Goal: Obtain resource: Download file/media

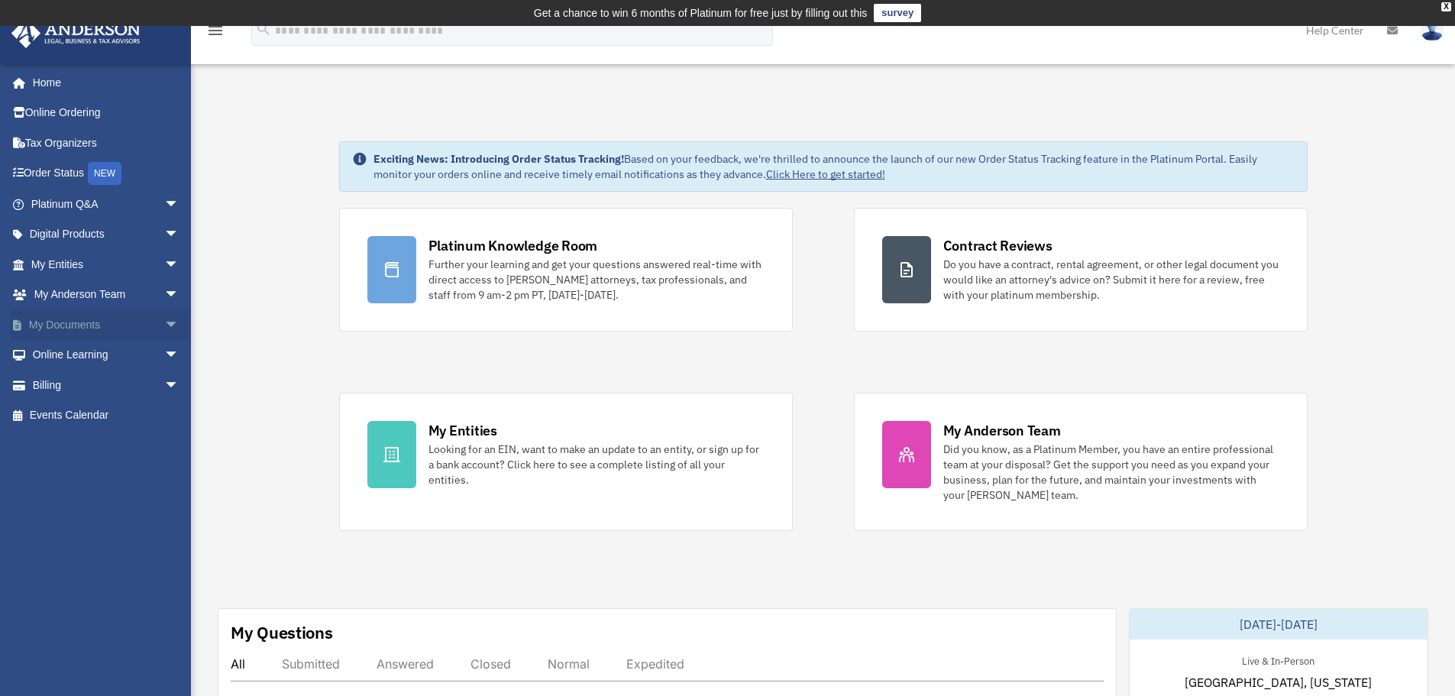
click at [164, 322] on span "arrow_drop_down" at bounding box center [179, 324] width 31 height 31
click at [81, 353] on link "Box" at bounding box center [111, 355] width 181 height 31
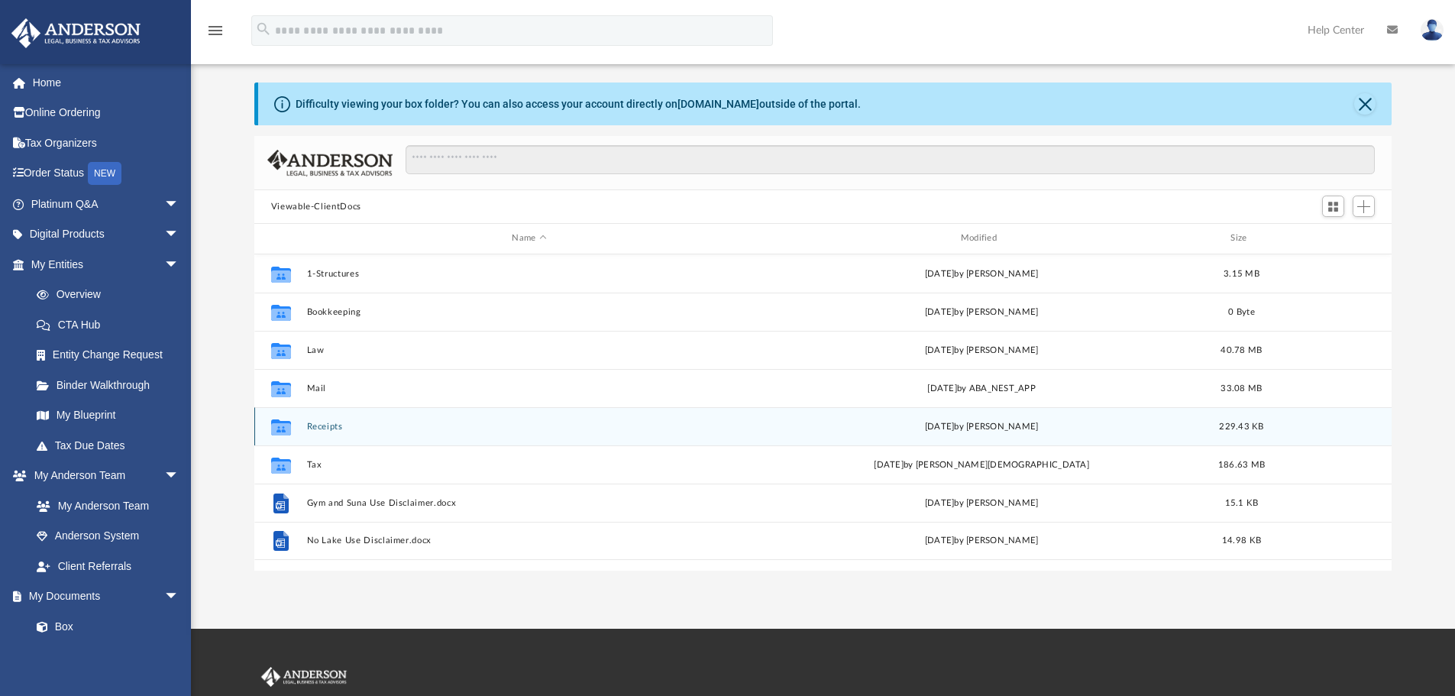
scroll to position [76, 0]
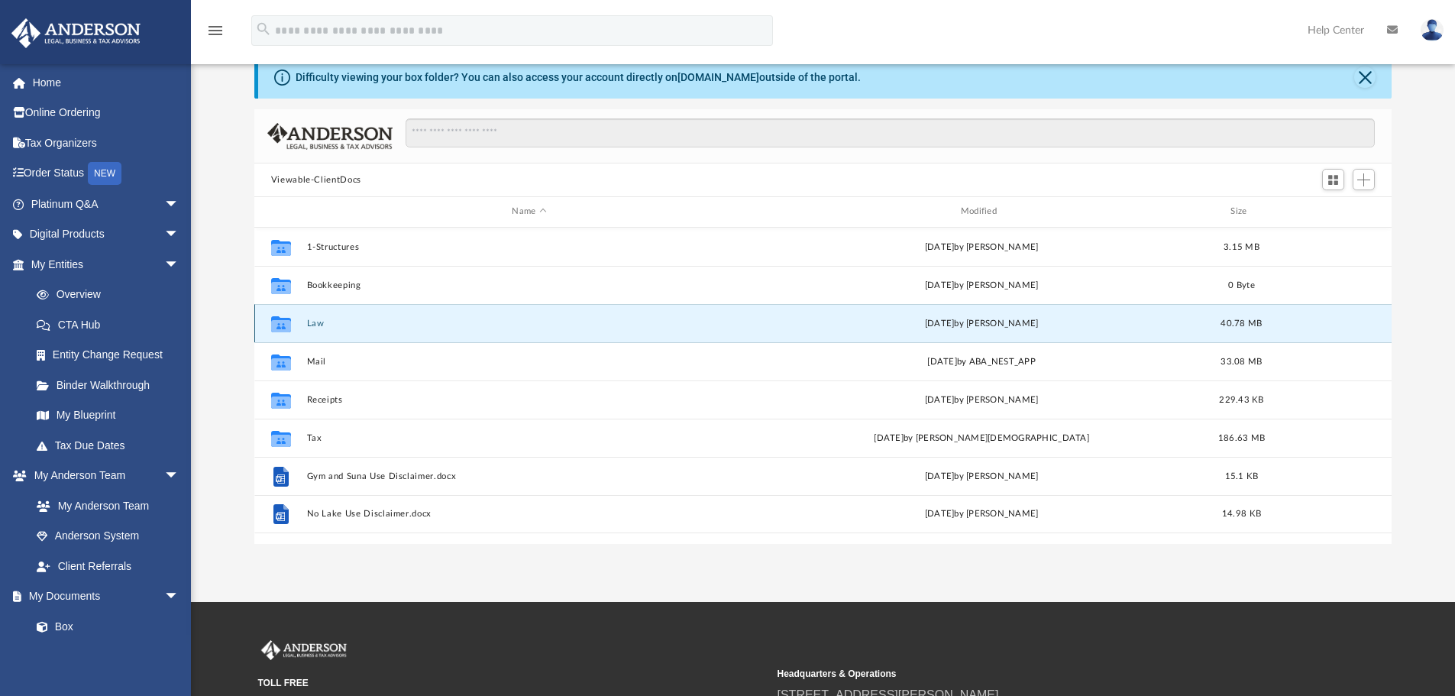
click at [311, 325] on button "Law" at bounding box center [528, 323] width 445 height 10
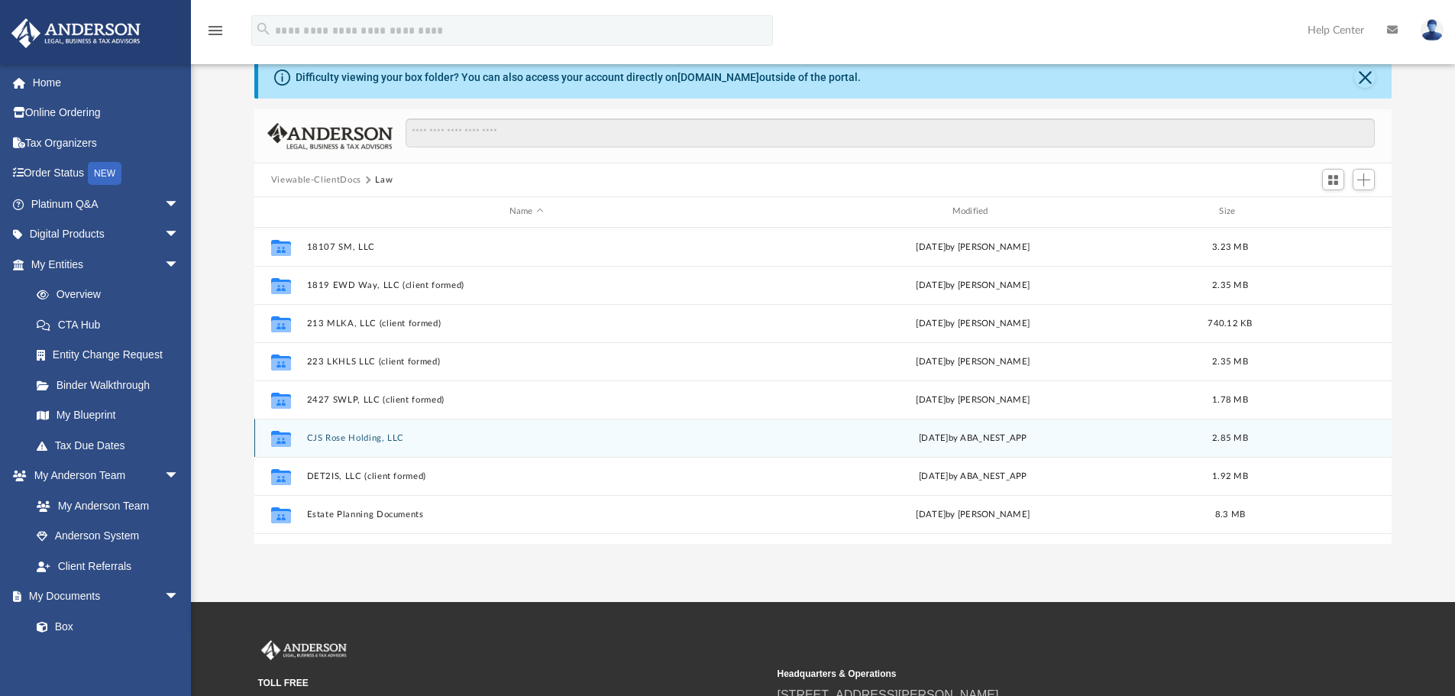
click at [338, 437] on button "CJS Rose Holding, LLC" at bounding box center [526, 438] width 440 height 10
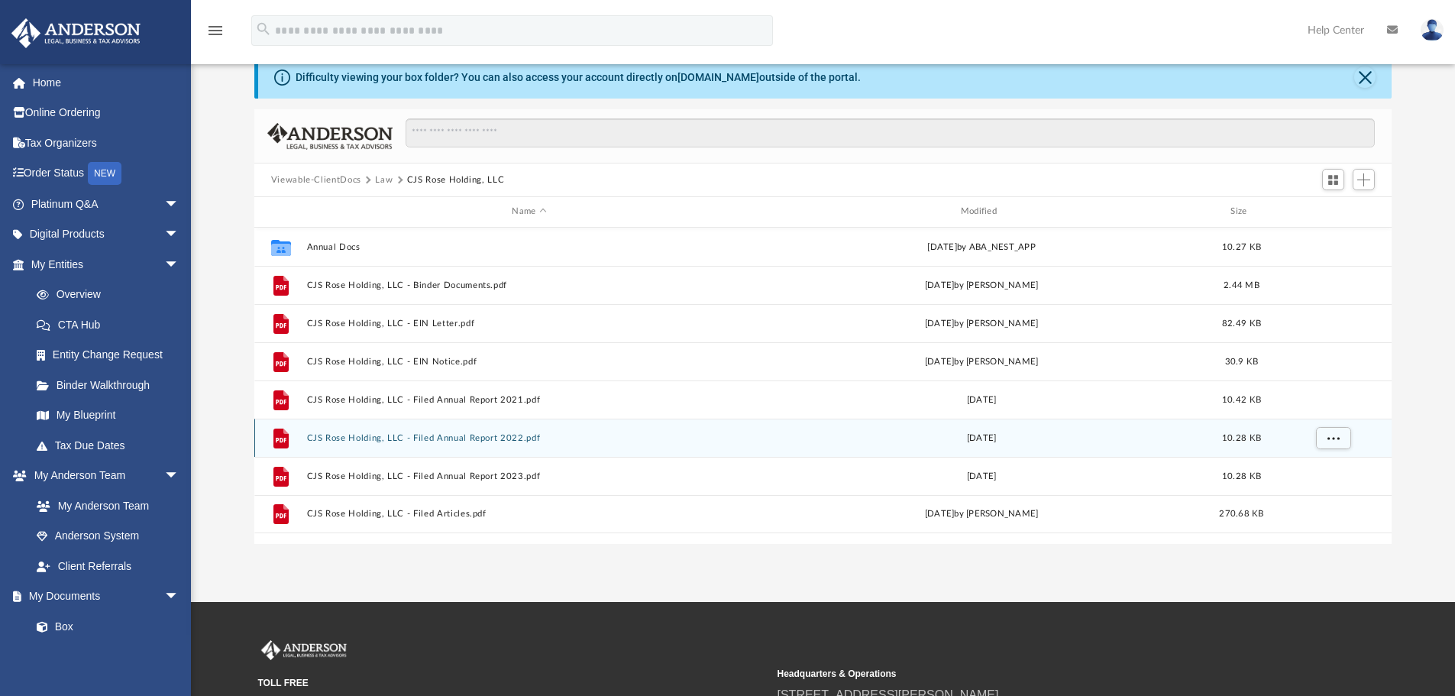
scroll to position [153, 0]
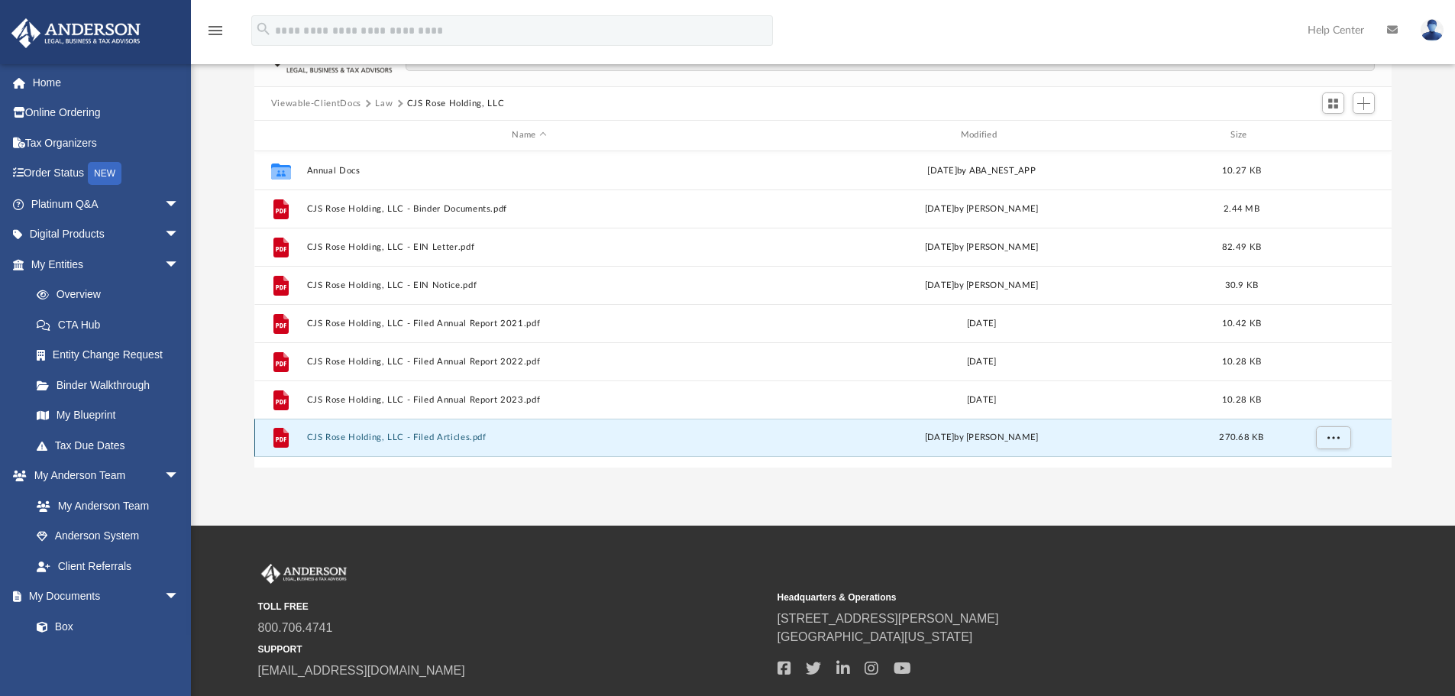
click at [328, 436] on button "CJS Rose Holding, LLC - Filed Articles.pdf" at bounding box center [528, 437] width 445 height 10
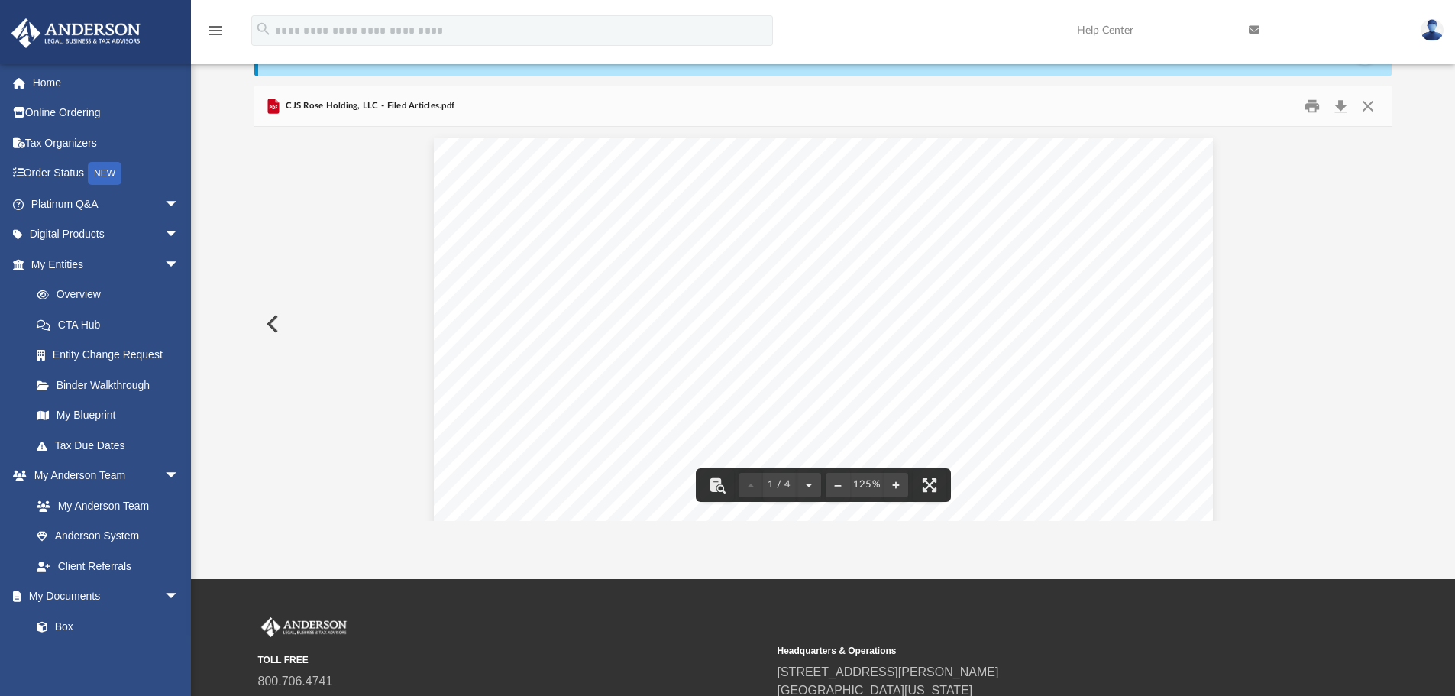
scroll to position [76, 0]
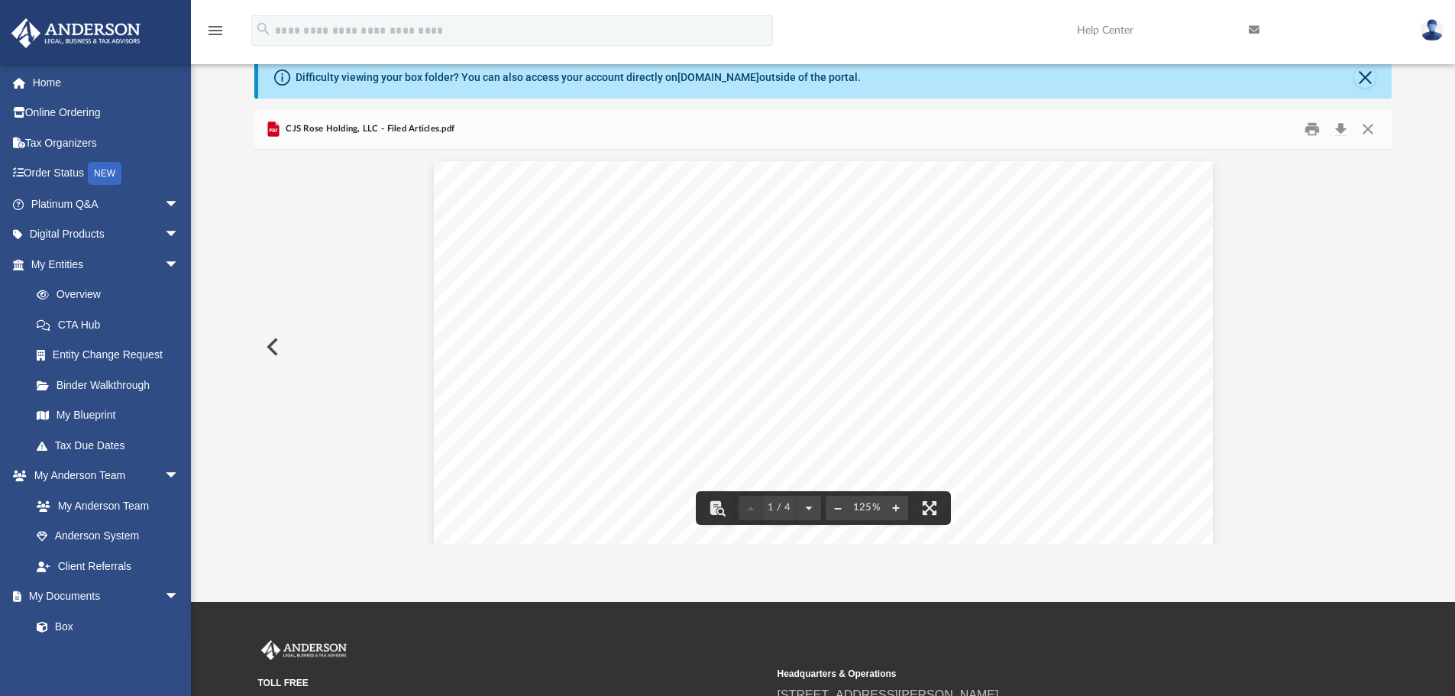
drag, startPoint x: 1010, startPoint y: 253, endPoint x: 916, endPoint y: 250, distance: 93.2
click at [923, 252] on div "[US_STATE] Secretary of State [PERSON_NAME] [GEOGRAPHIC_DATA] 82002-0020 Ph. [P…" at bounding box center [823, 665] width 779 height 1008
drag, startPoint x: 908, startPoint y: 252, endPoint x: 1000, endPoint y: 256, distance: 92.5
click at [996, 256] on span "Original ID: 2020-000947402" at bounding box center [929, 252] width 168 height 13
click at [1039, 262] on div "[US_STATE] Secretary of State [PERSON_NAME] [GEOGRAPHIC_DATA] 82002-0020 Ph. [P…" at bounding box center [823, 665] width 779 height 1008
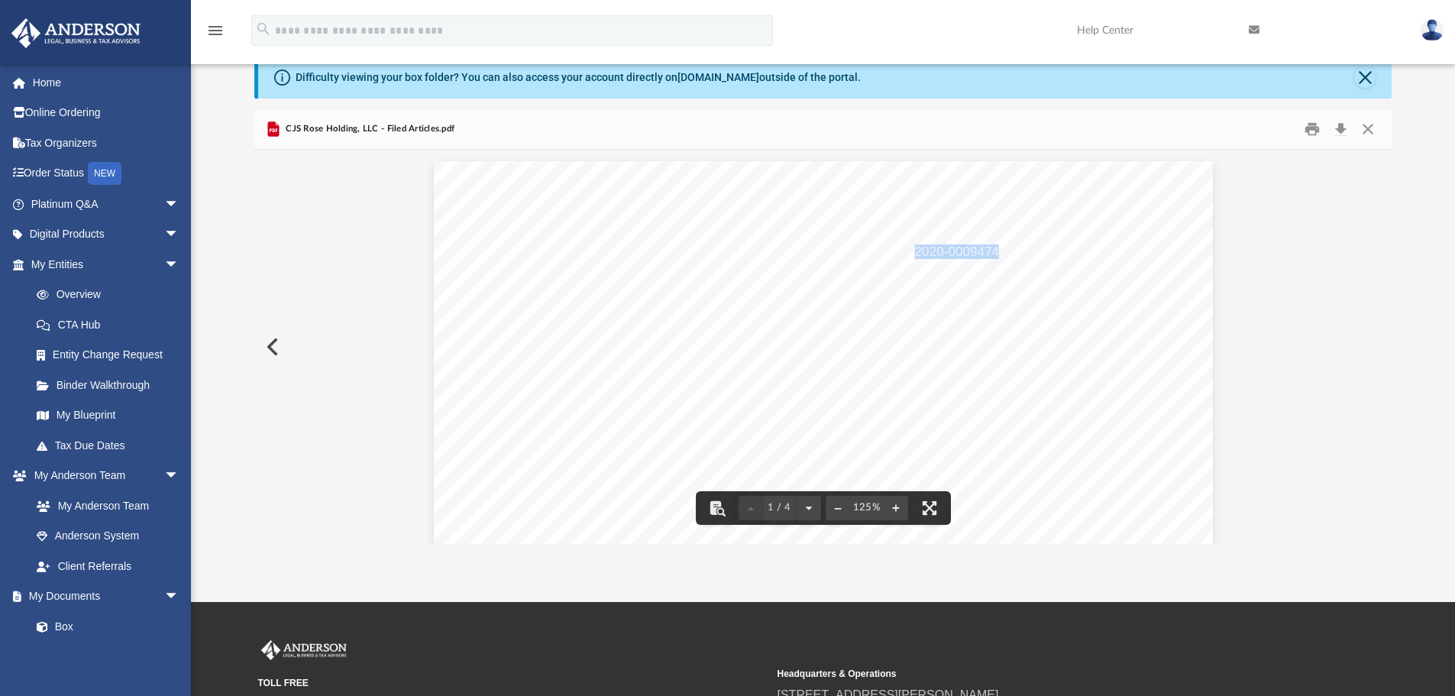
click at [1072, 358] on div "[US_STATE] Secretary of State [PERSON_NAME] [GEOGRAPHIC_DATA] 82002-0020 Ph. [P…" at bounding box center [823, 665] width 779 height 1008
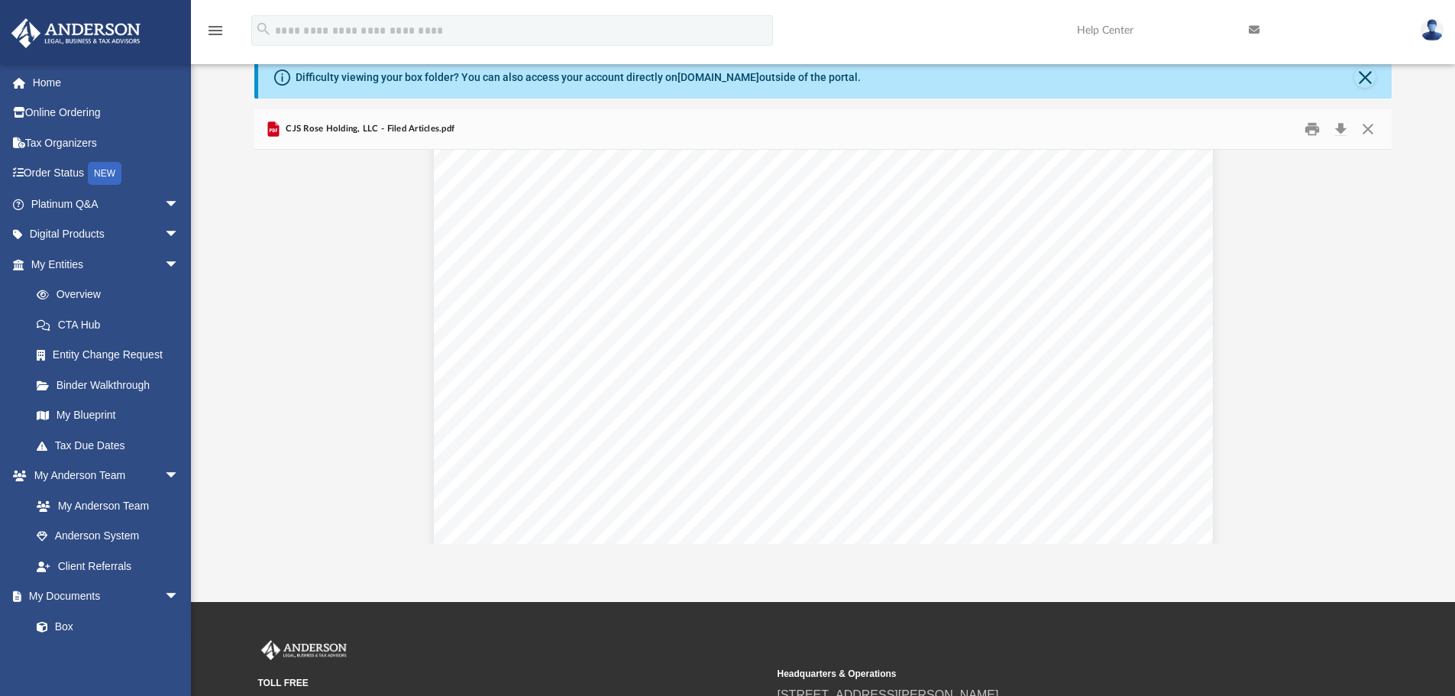
scroll to position [0, 0]
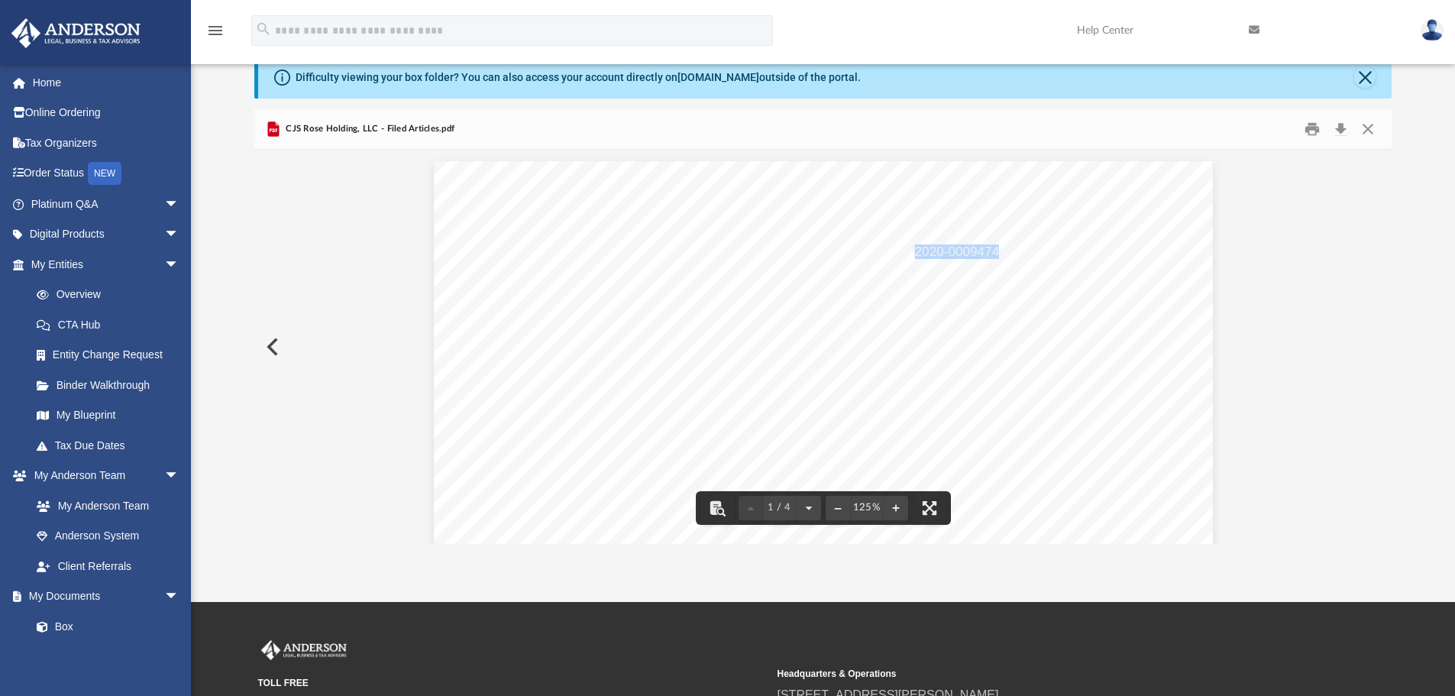
click at [1148, 331] on div "[US_STATE] Secretary of State [PERSON_NAME] [GEOGRAPHIC_DATA] 82002-0020 Ph. [P…" at bounding box center [823, 665] width 779 height 1008
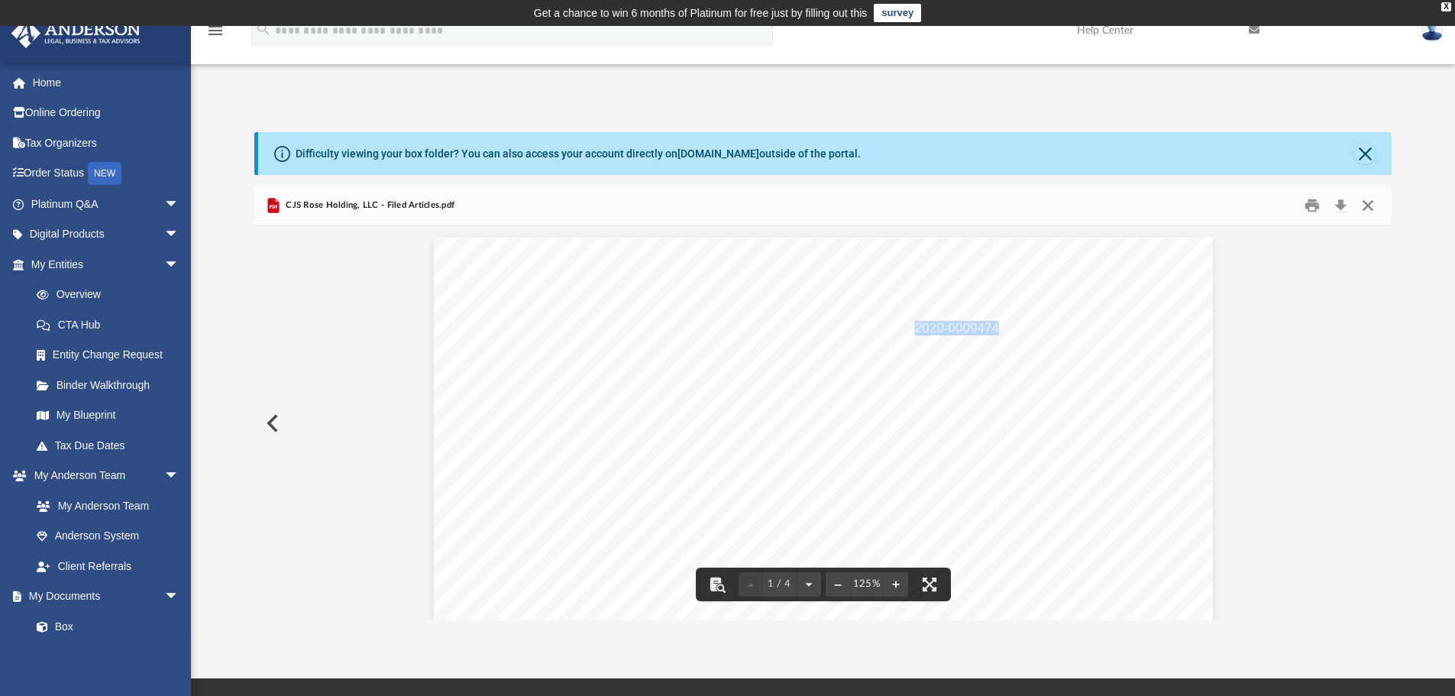
click at [1364, 202] on button "Close" at bounding box center [1367, 206] width 27 height 24
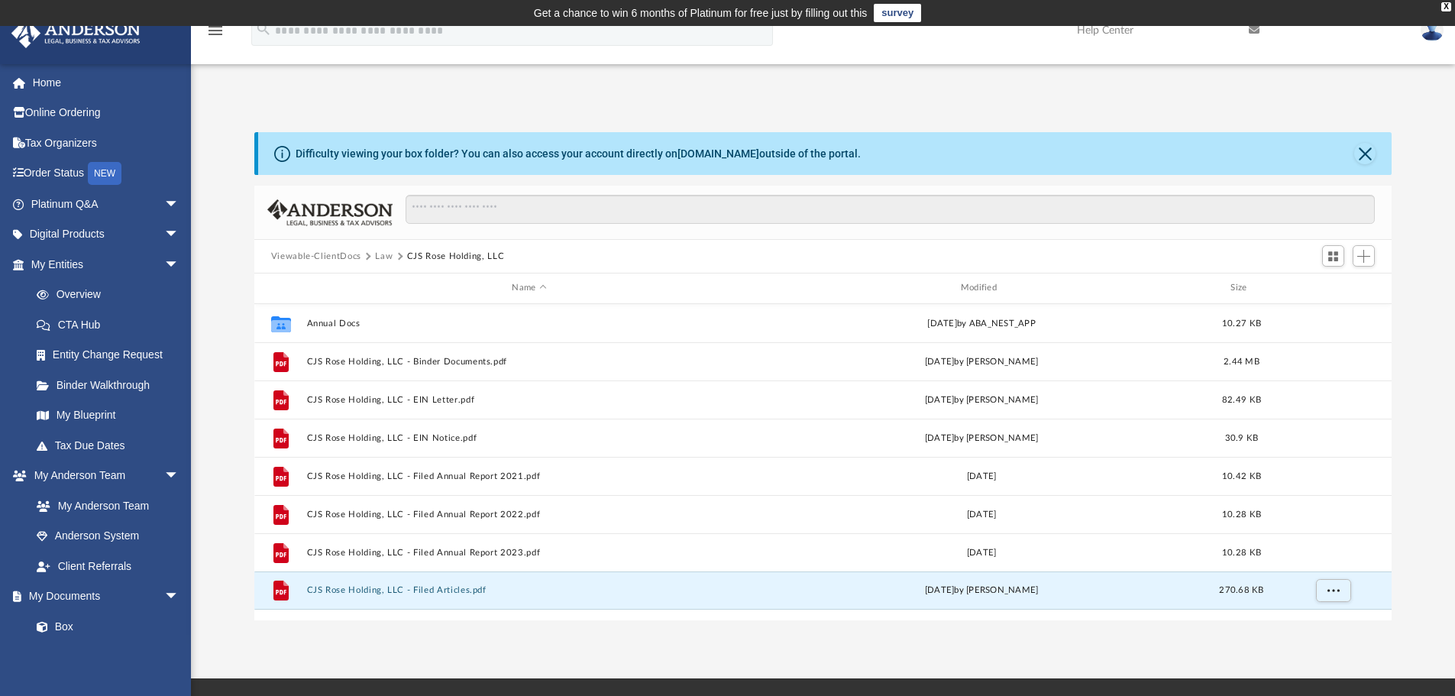
click at [325, 255] on button "Viewable-ClientDocs" at bounding box center [316, 257] width 90 height 14
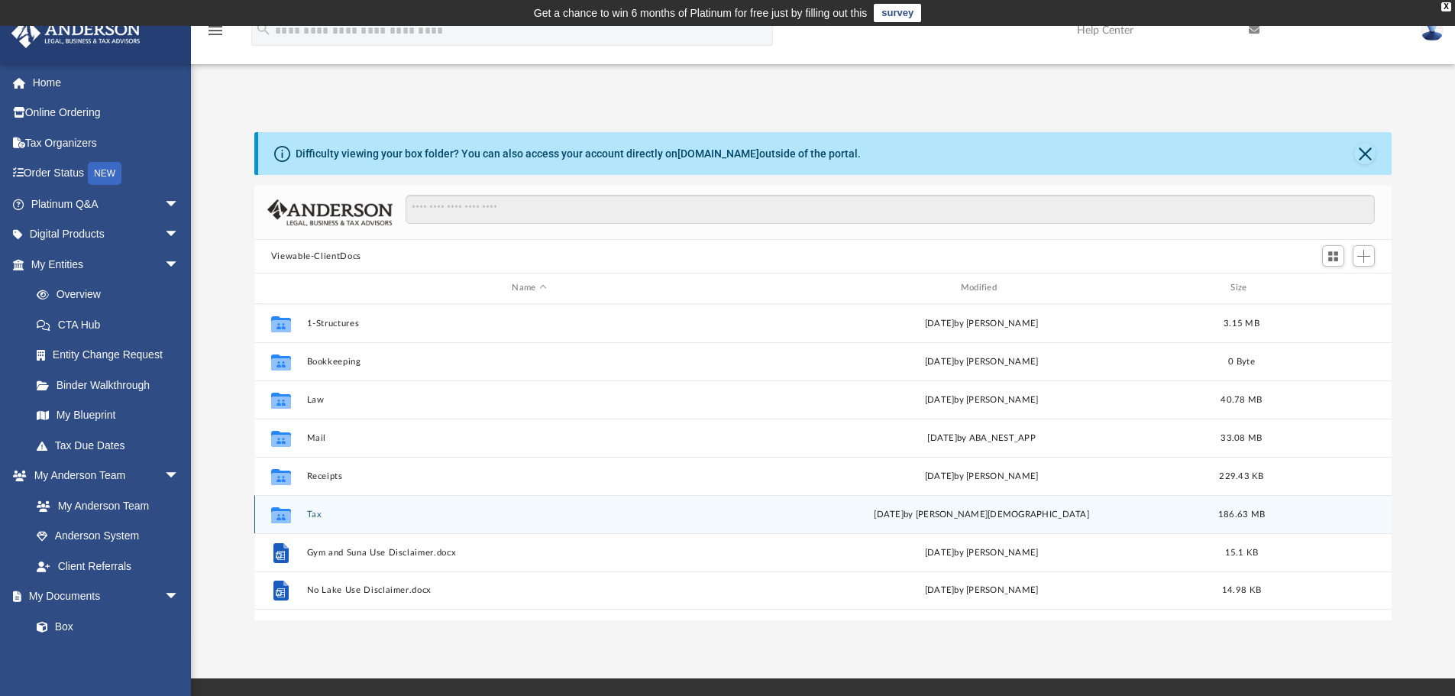
click at [310, 509] on button "Tax" at bounding box center [528, 514] width 445 height 10
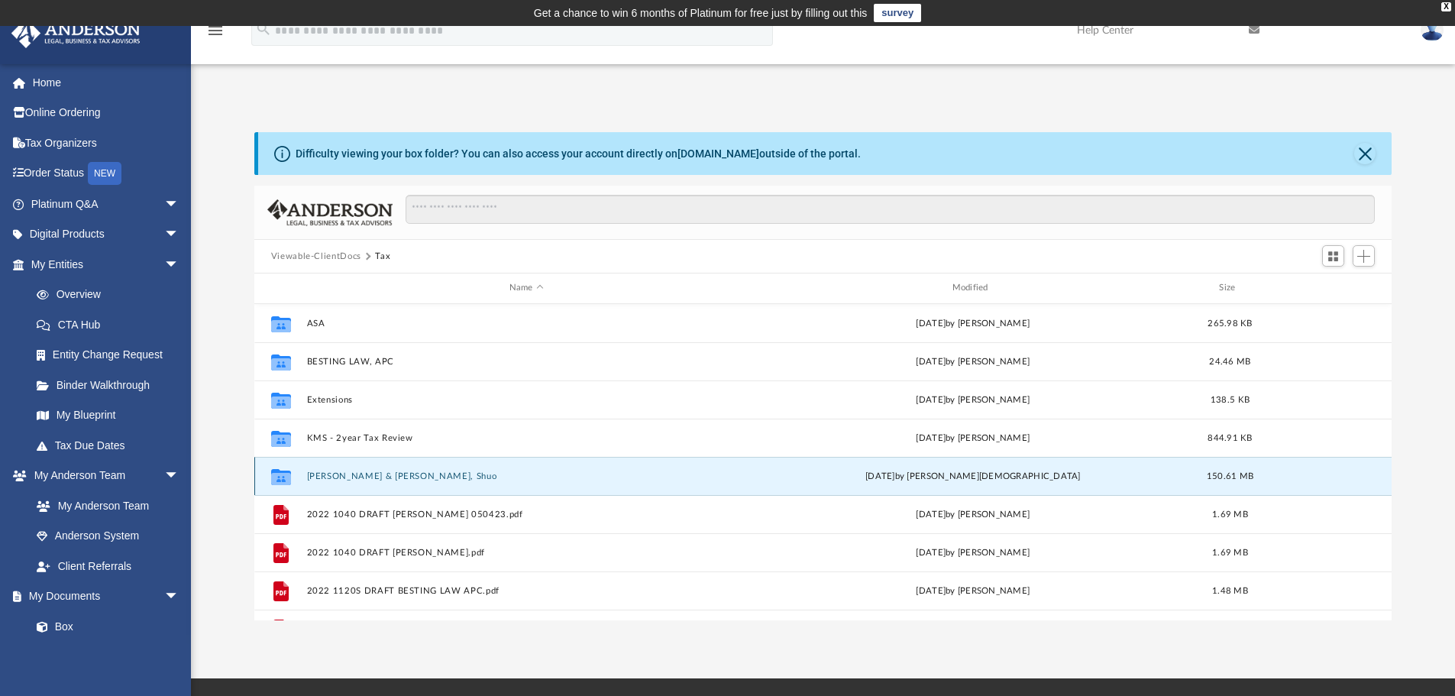
click at [367, 477] on button "[PERSON_NAME] & [PERSON_NAME], Shuo" at bounding box center [526, 476] width 440 height 10
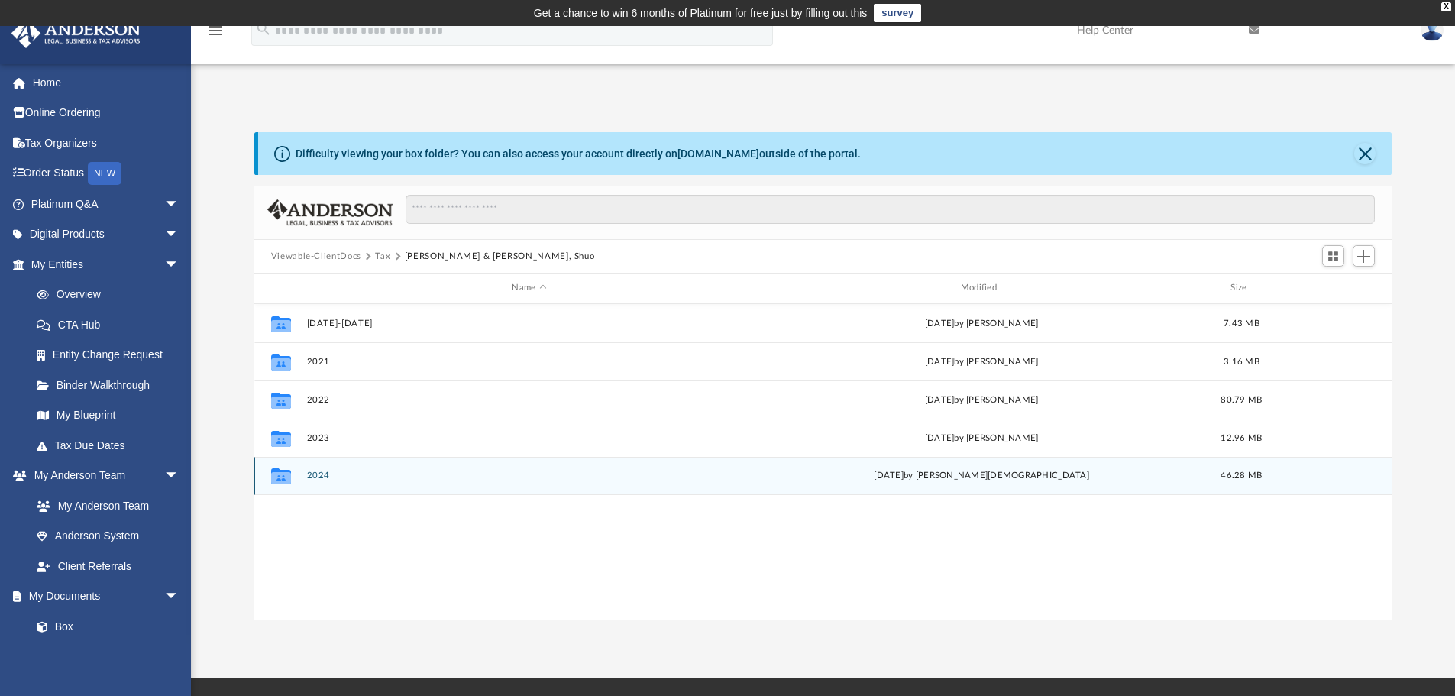
click at [311, 475] on button "2024" at bounding box center [528, 475] width 445 height 10
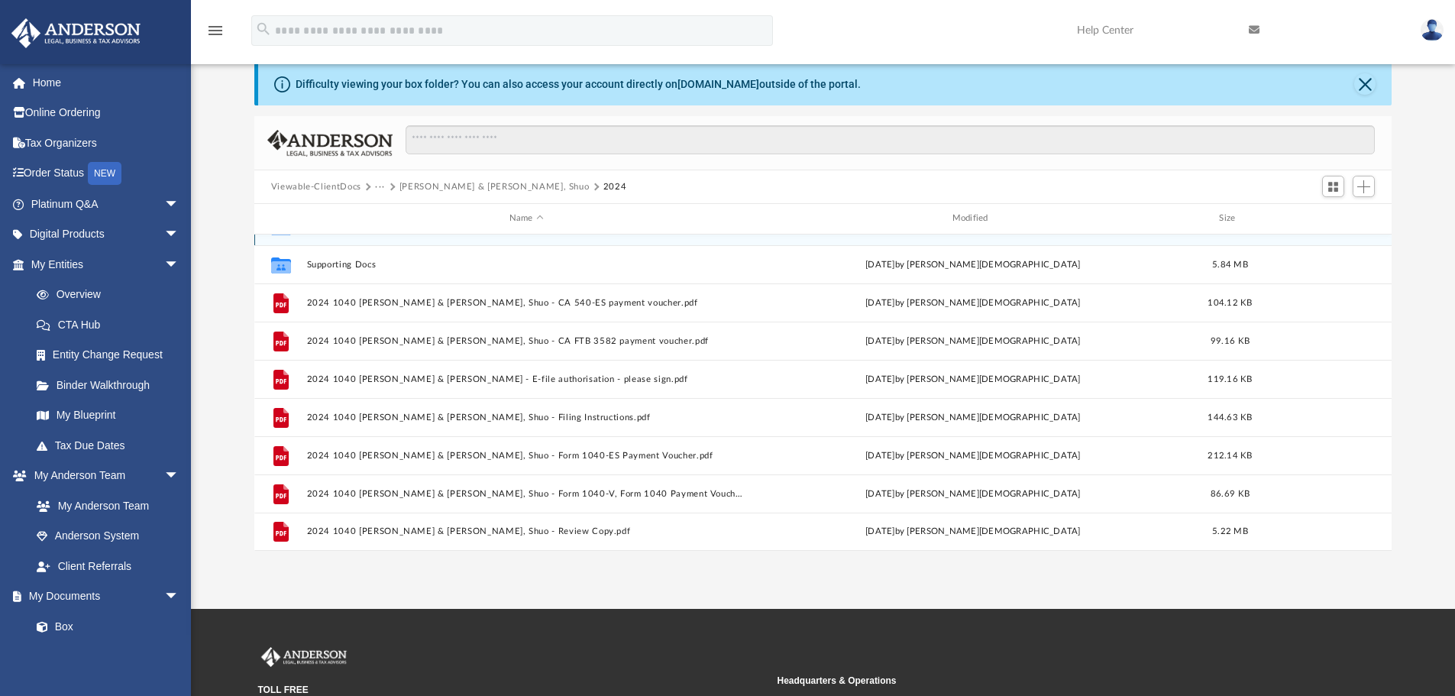
scroll to position [153, 0]
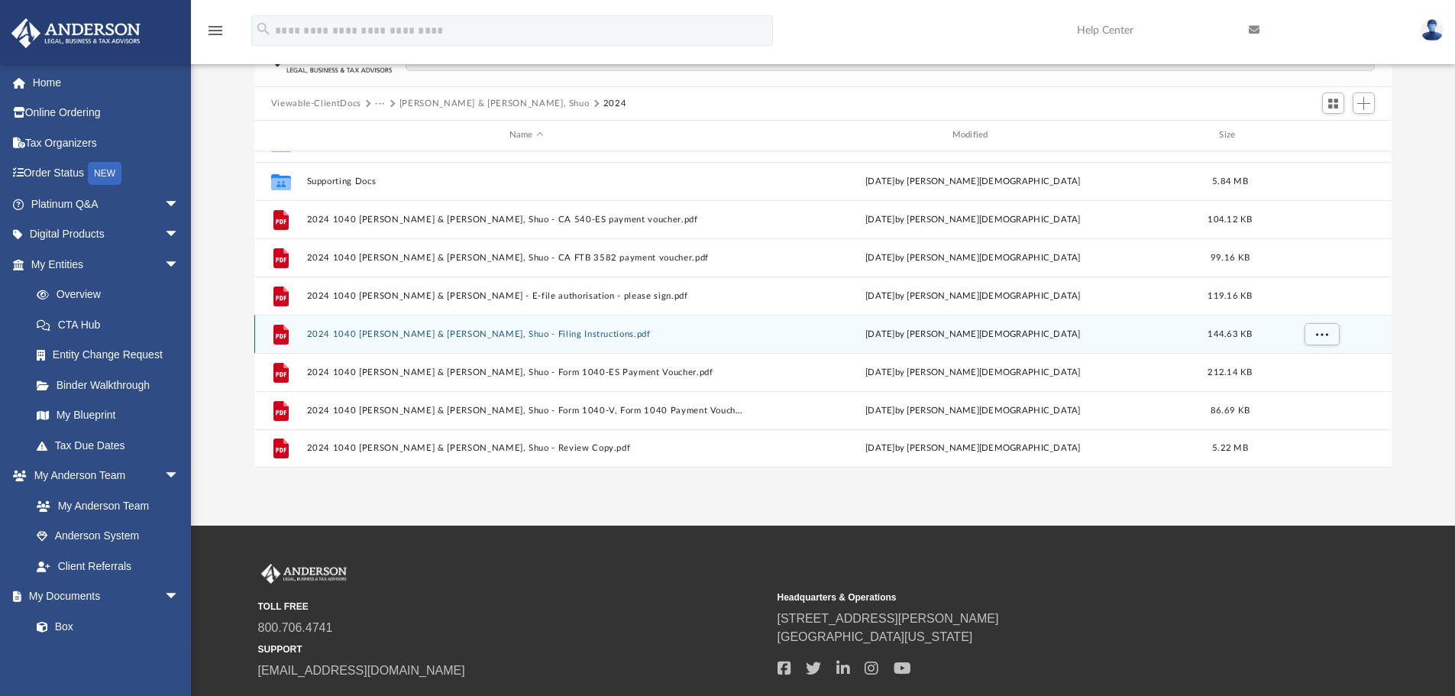
click at [385, 330] on button "2024 1040 [PERSON_NAME] & [PERSON_NAME], Shuo - Filing Instructions.pdf" at bounding box center [526, 334] width 440 height 10
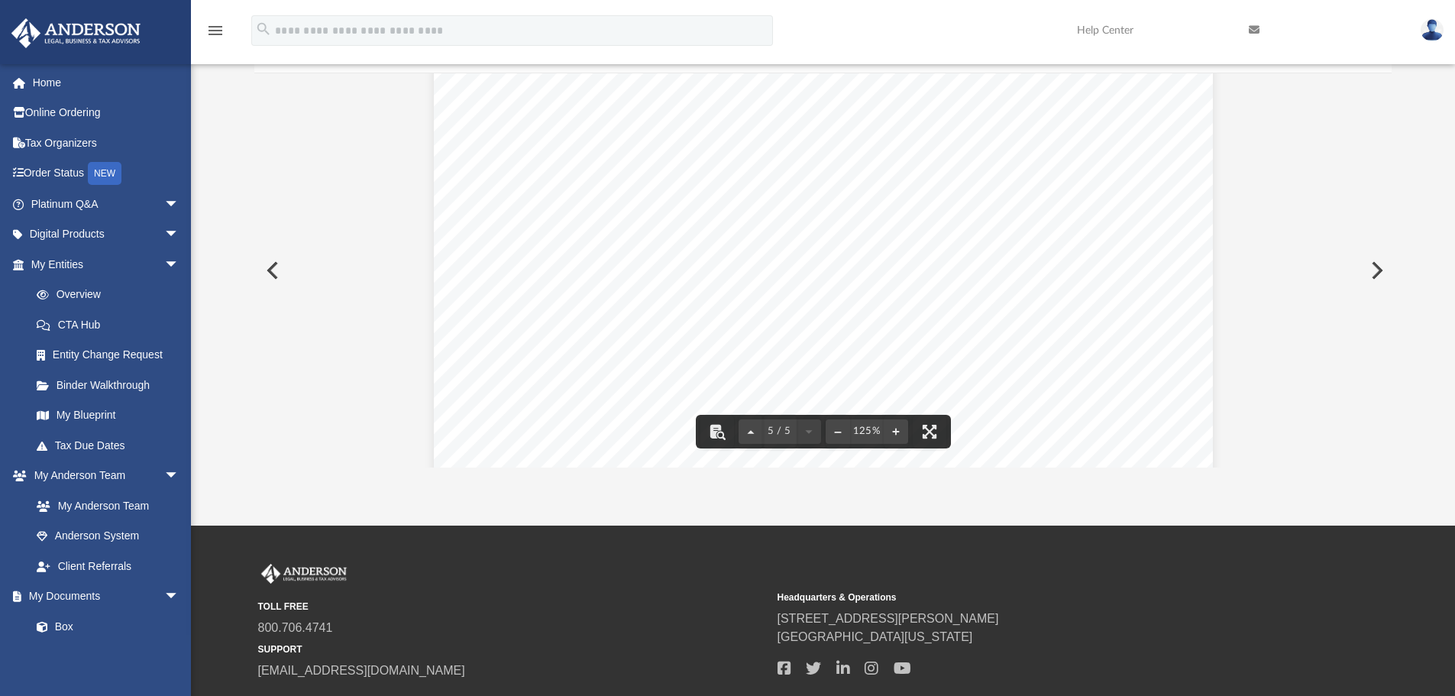
scroll to position [4621, 0]
drag, startPoint x: 693, startPoint y: 210, endPoint x: 655, endPoint y: 213, distance: 39.1
click at [655, 213] on span "$5,891" at bounding box center [673, 211] width 53 height 12
click at [710, 280] on div "400061 [DATE] Prepared for: Prepared by: Filing Instructions [PERSON_NAME] & [P…" at bounding box center [823, 92] width 779 height 1008
click at [1033, 303] on div "400061 [DATE] Prepared for: Prepared by: Filing Instructions [PERSON_NAME] & [P…" at bounding box center [823, 92] width 779 height 1008
